Goal: Task Accomplishment & Management: Manage account settings

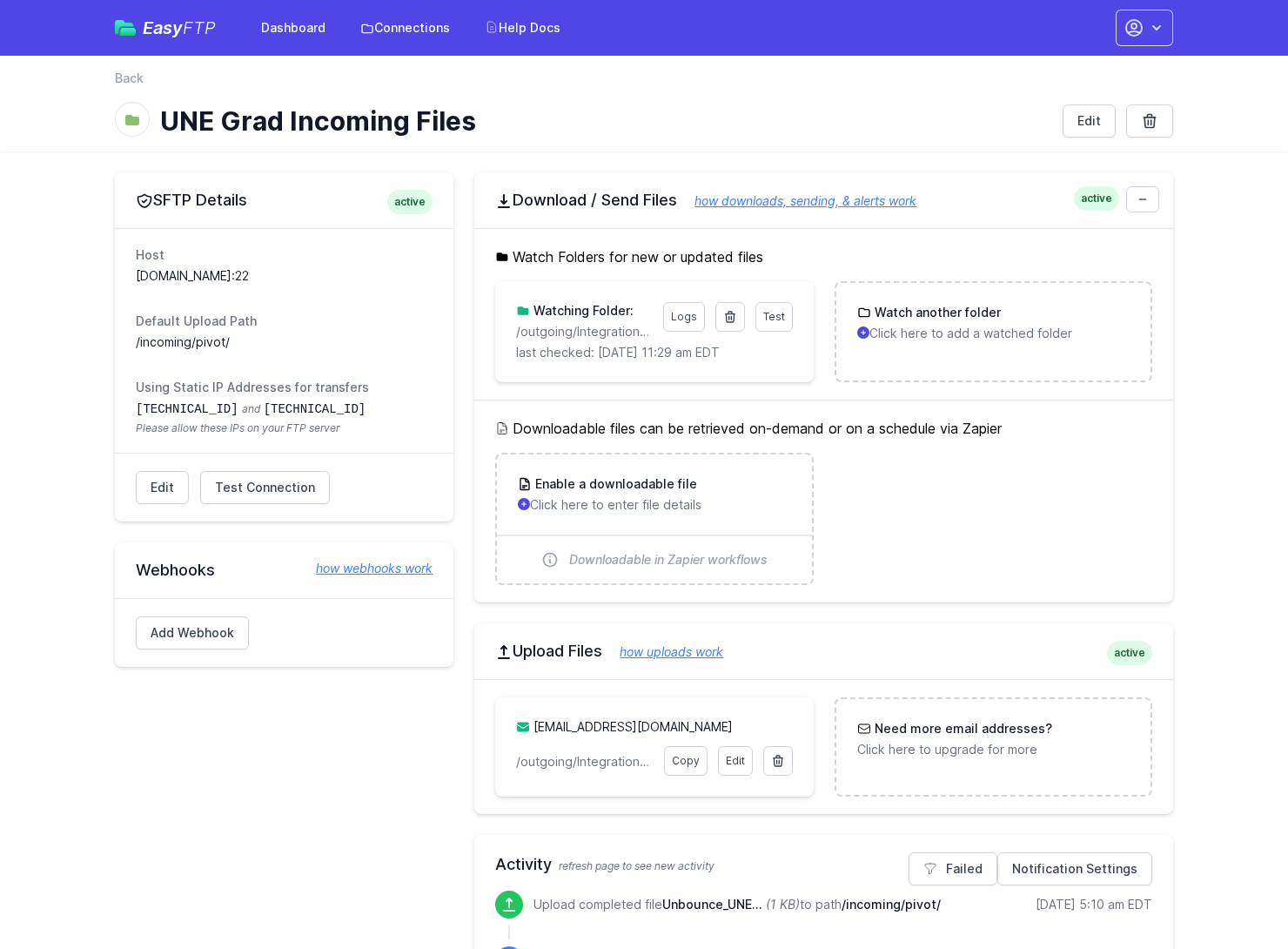
drag, startPoint x: 232, startPoint y: 345, endPoint x: 116, endPoint y: 335, distance: 116.4
click at [116, 335] on div "Host ft.technolutions.net:22 Default Upload Path /incoming/pivot/ Using Static …" at bounding box center [284, 340] width 338 height 225
click at [415, 29] on link "Connections" at bounding box center [405, 27] width 111 height 31
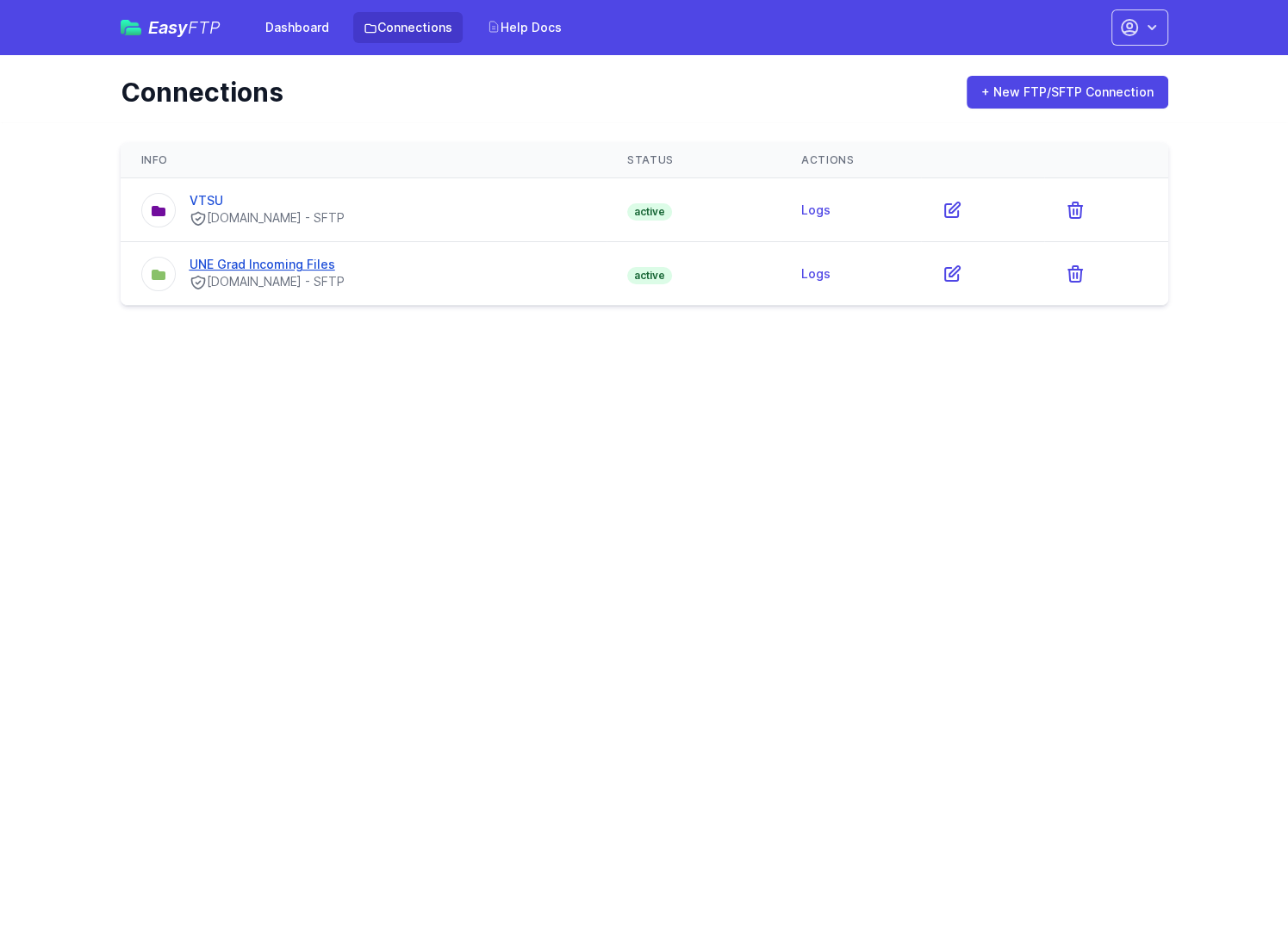
click at [226, 262] on link "UNE Grad Incoming Files" at bounding box center [262, 264] width 145 height 15
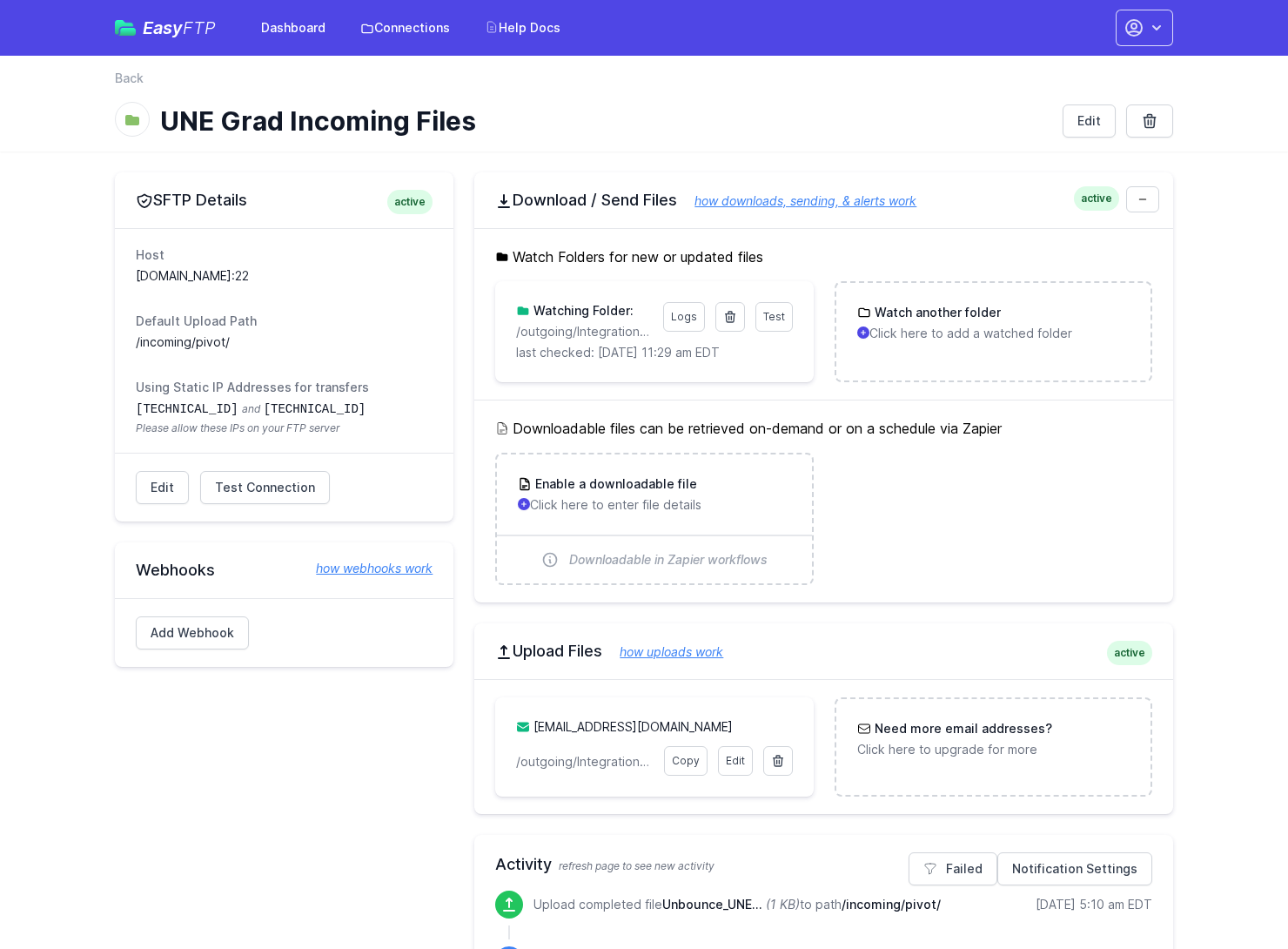
drag, startPoint x: 271, startPoint y: 343, endPoint x: 99, endPoint y: 339, distance: 172.0
copy dd "/incoming/pivot/"
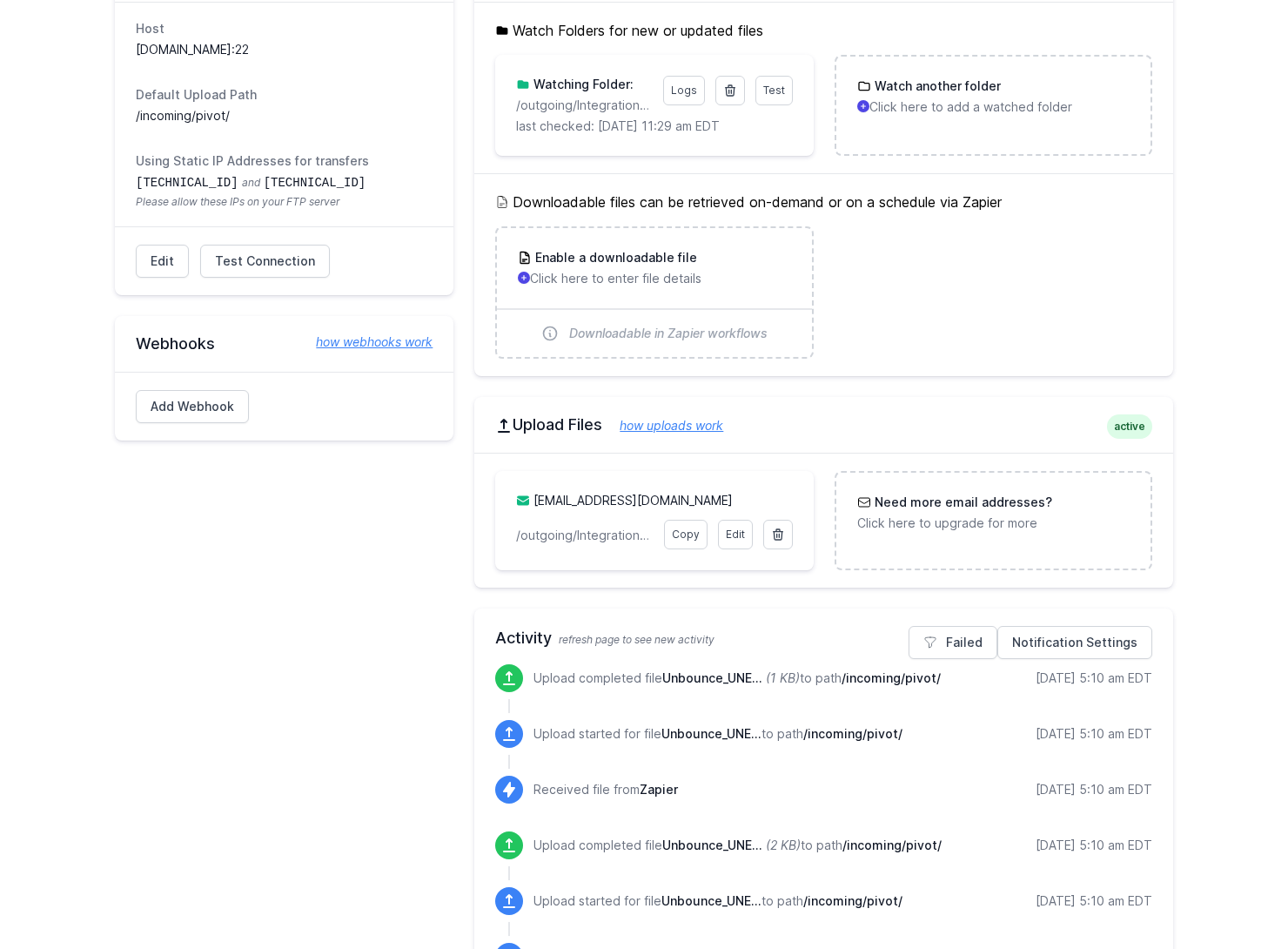
scroll to position [261, 0]
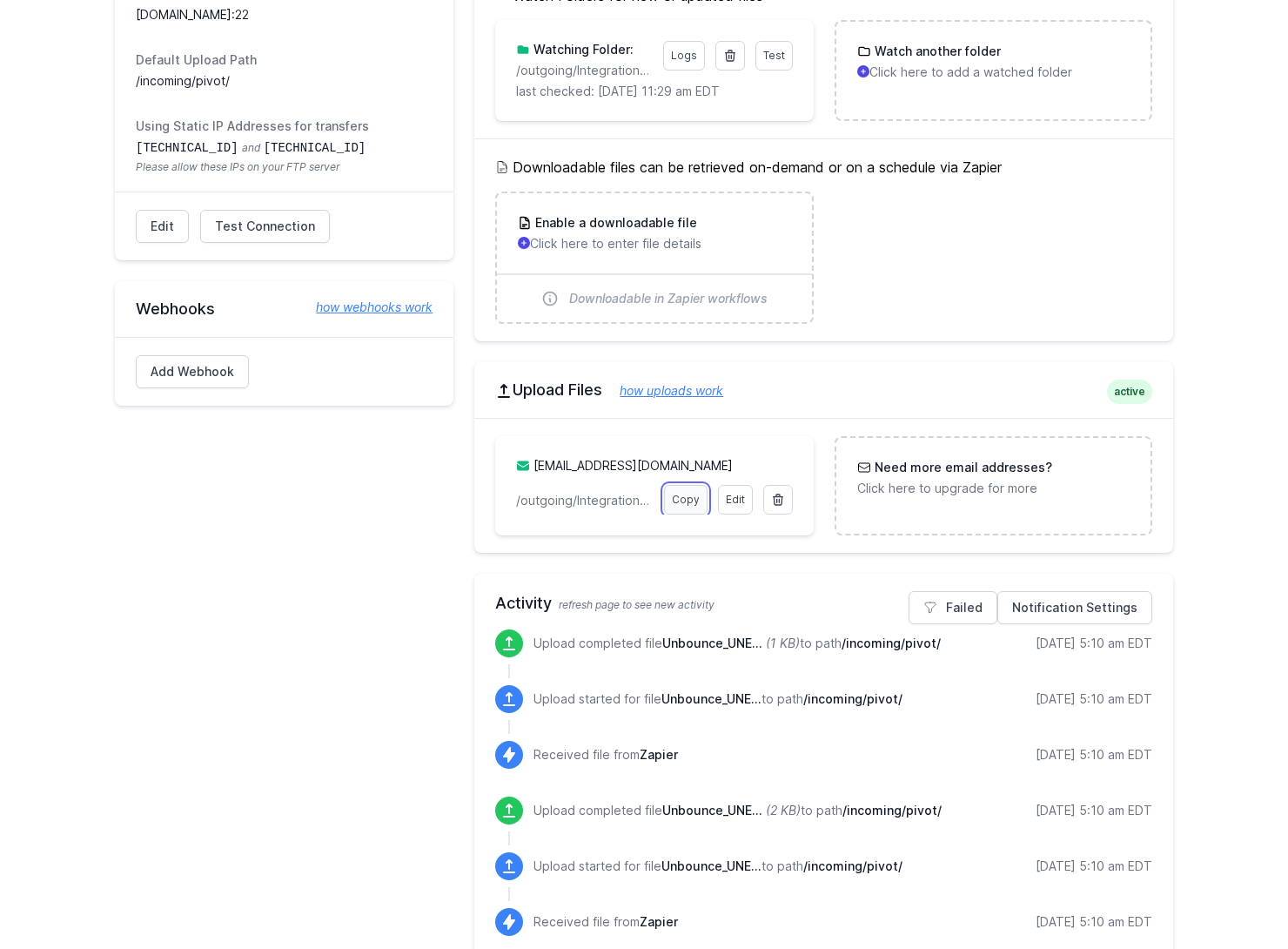
click at [695, 504] on link "Copy" at bounding box center [685, 498] width 43 height 29
click at [734, 498] on link "Edit" at bounding box center [734, 498] width 35 height 29
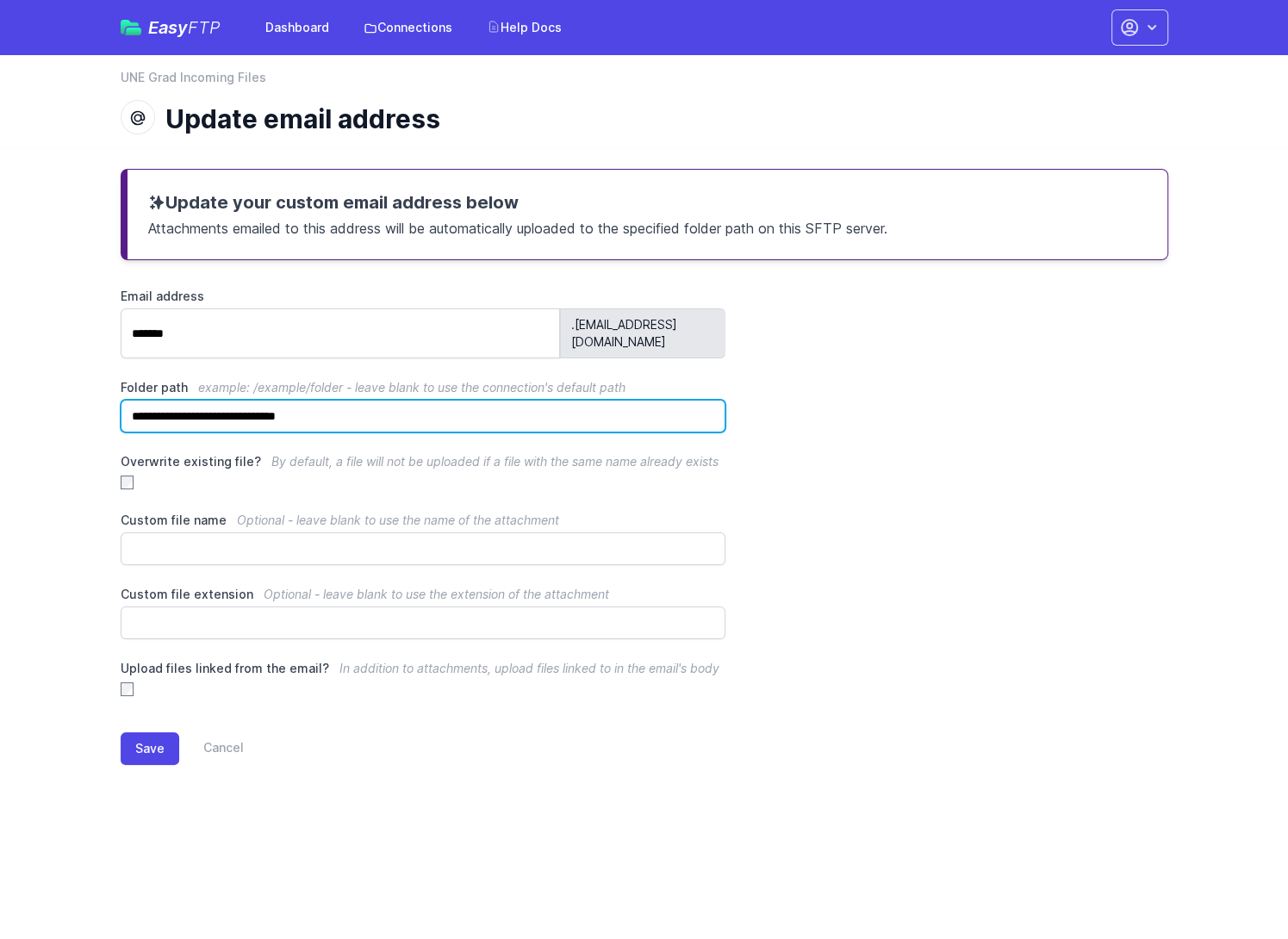
drag, startPoint x: 351, startPoint y: 397, endPoint x: 87, endPoint y: 384, distance: 264.3
click at [87, 384] on main "**********" at bounding box center [644, 480] width 1288 height 664
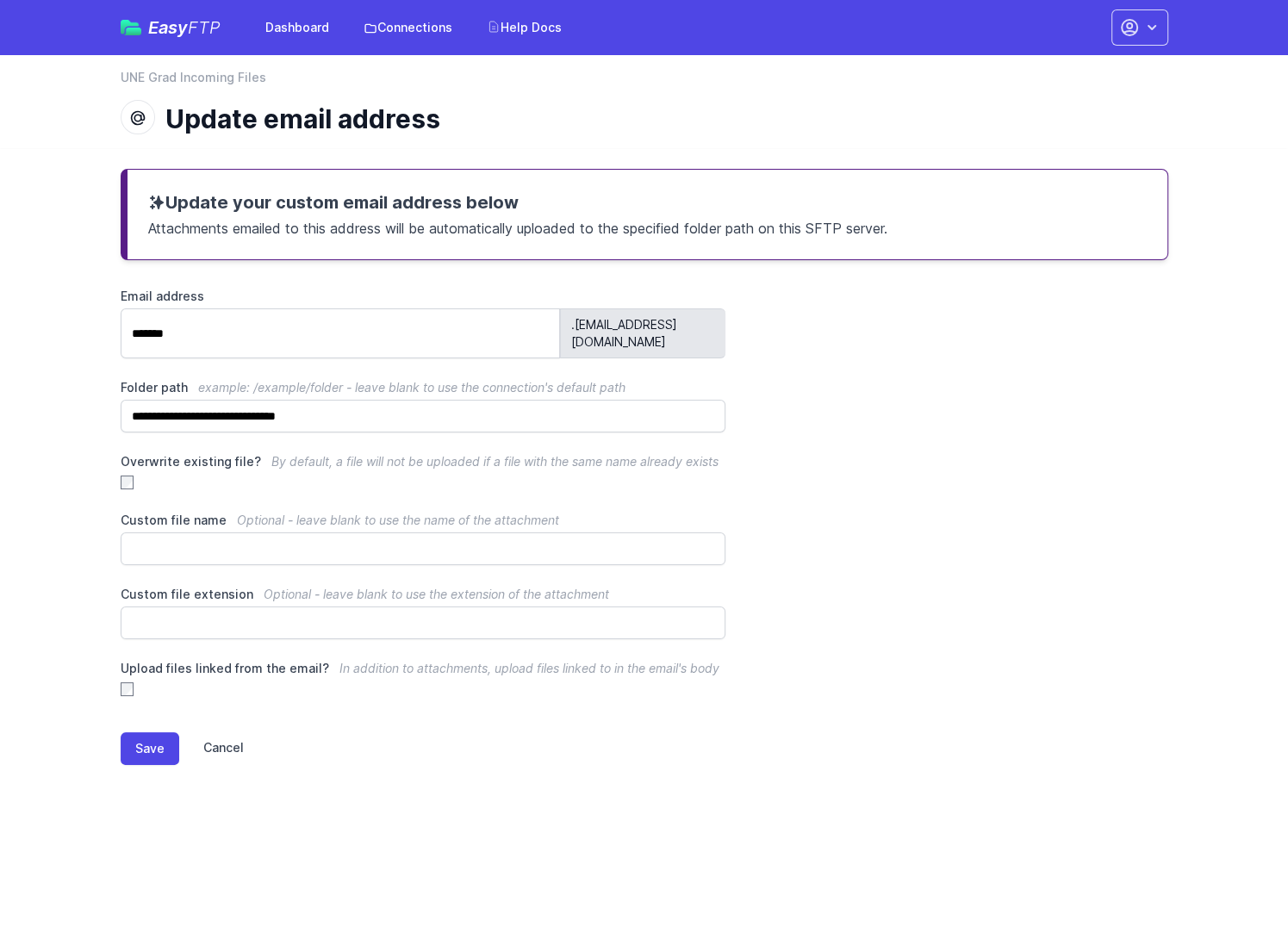
click at [197, 732] on link "Cancel" at bounding box center [210, 748] width 64 height 33
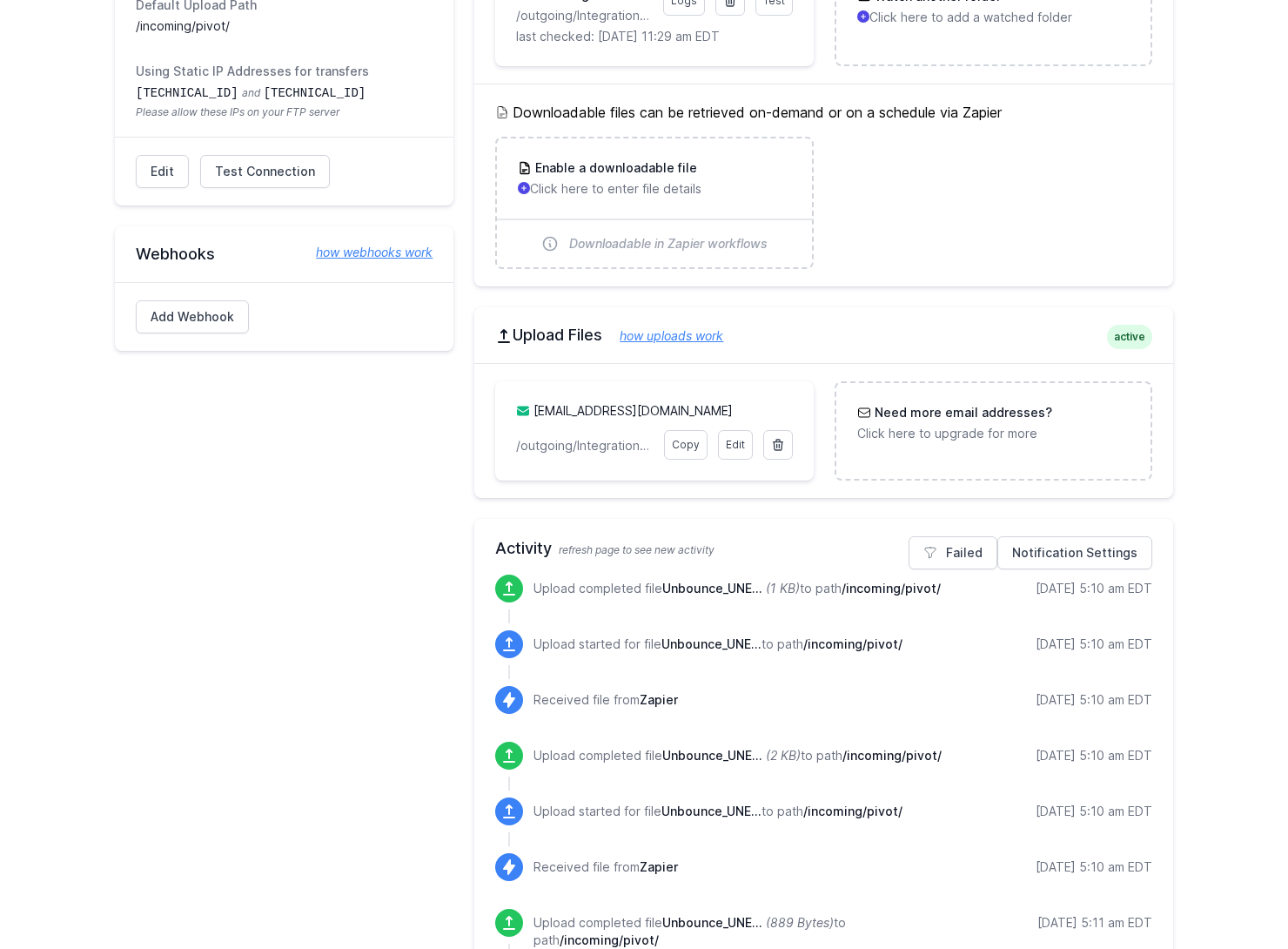
scroll to position [435, 0]
